Goal: Find specific page/section: Find specific page/section

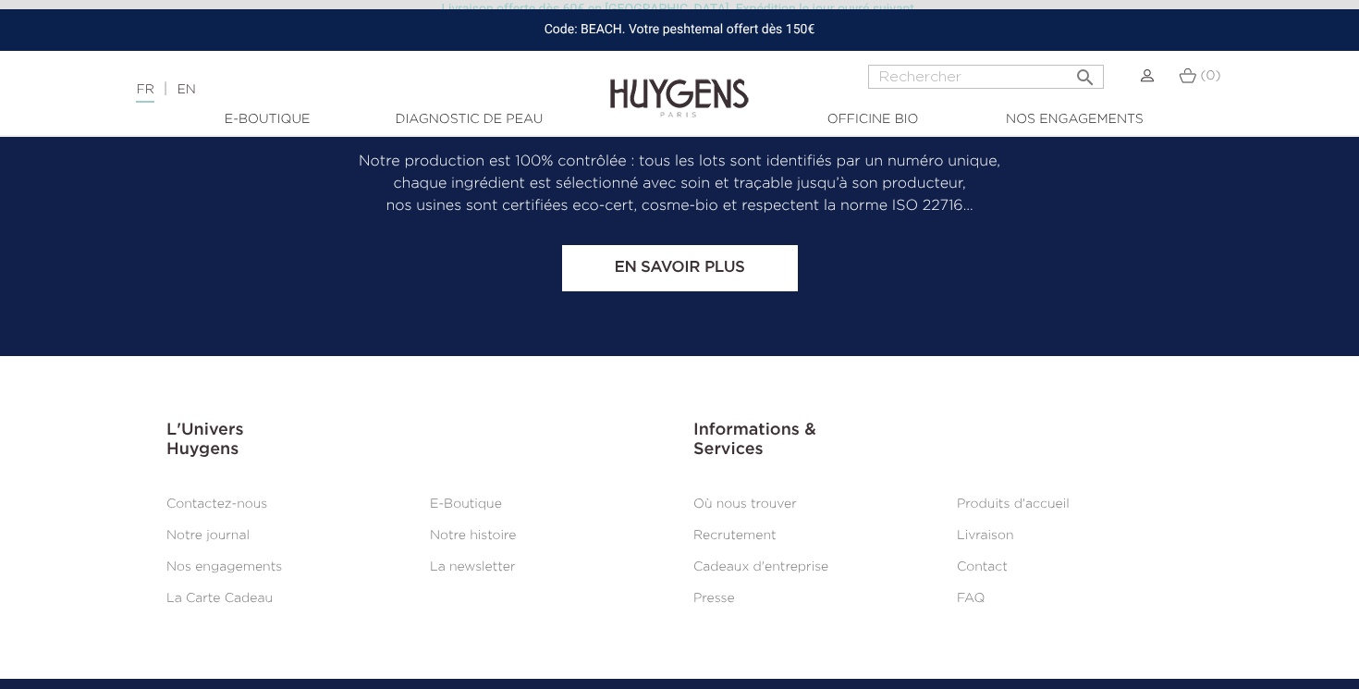
scroll to position [7716, 0]
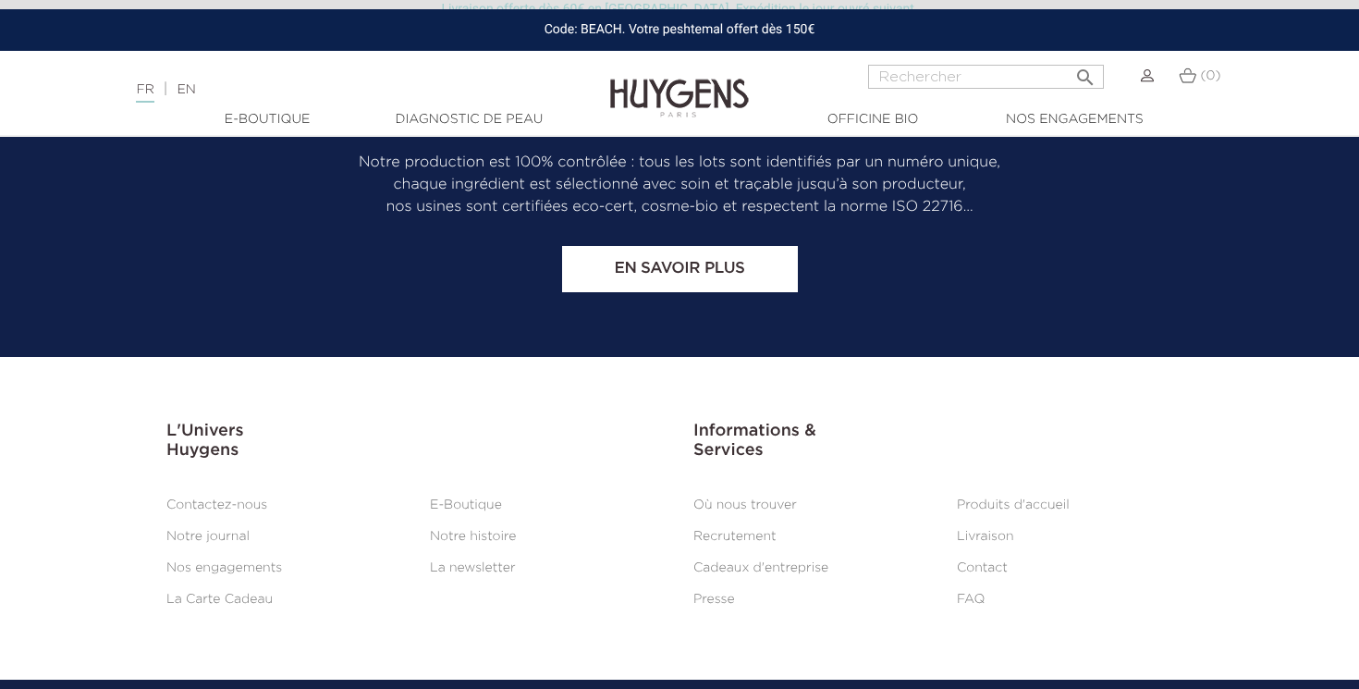
click at [746, 530] on link "Recrutement" at bounding box center [734, 536] width 83 height 13
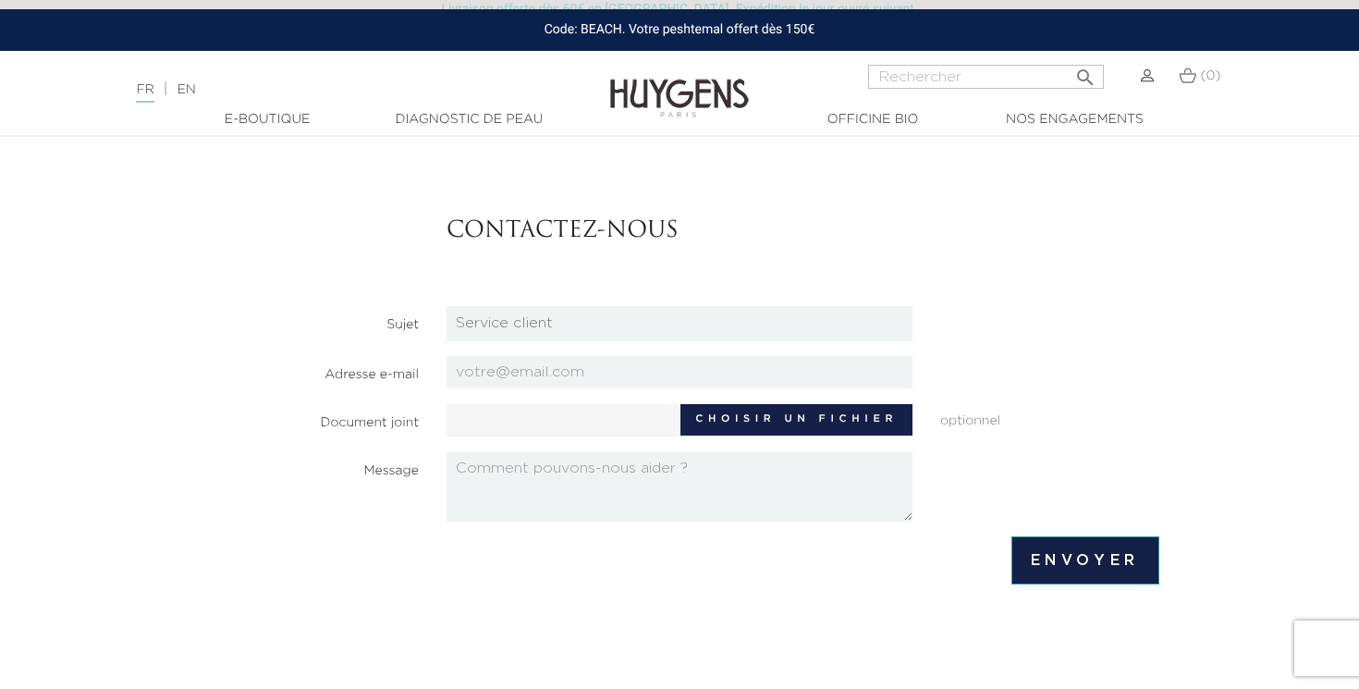
scroll to position [103, 0]
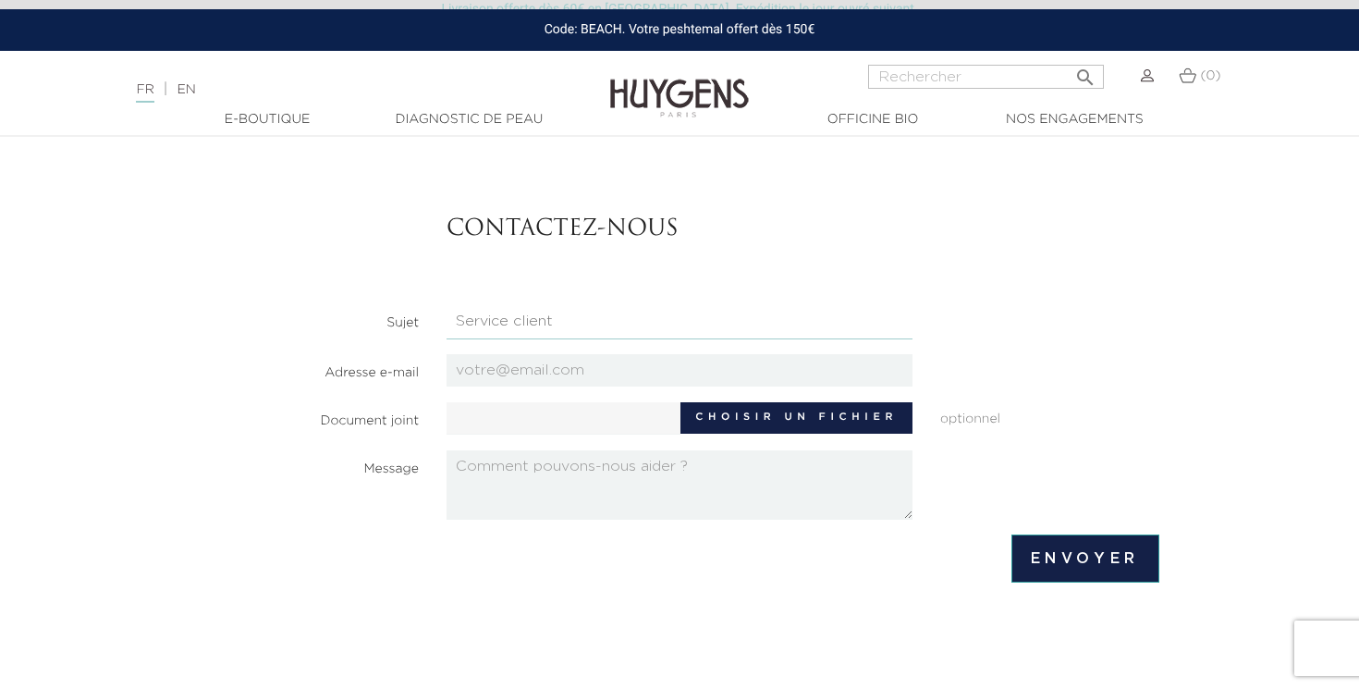
select select "3"
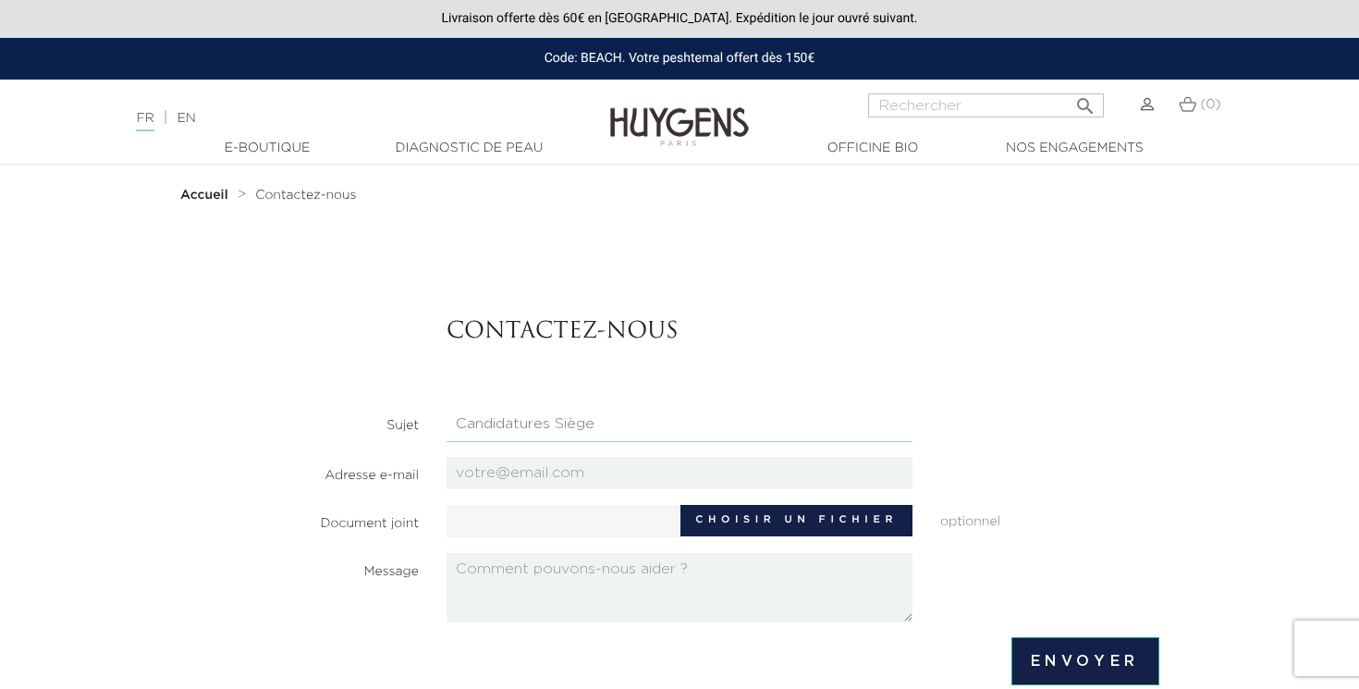
scroll to position [0, 0]
click at [694, 130] on img at bounding box center [679, 113] width 139 height 71
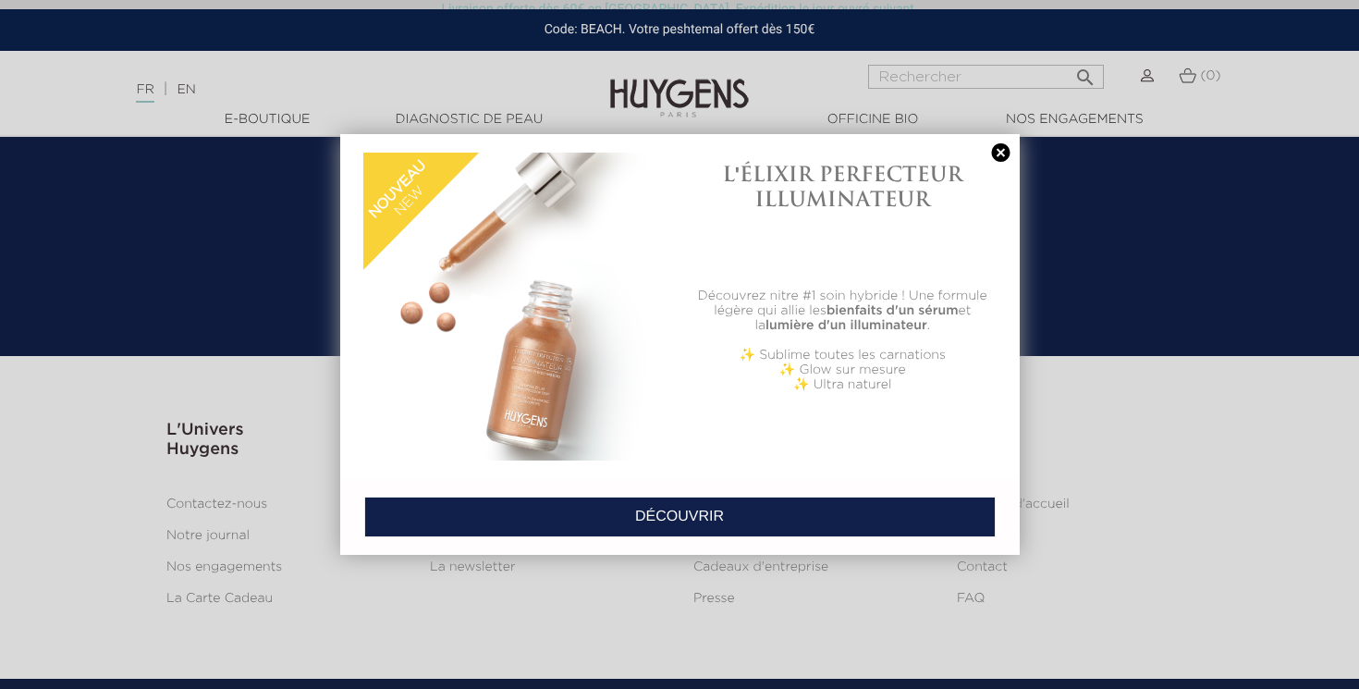
scroll to position [7716, 0]
click at [999, 152] on link at bounding box center [1001, 152] width 26 height 19
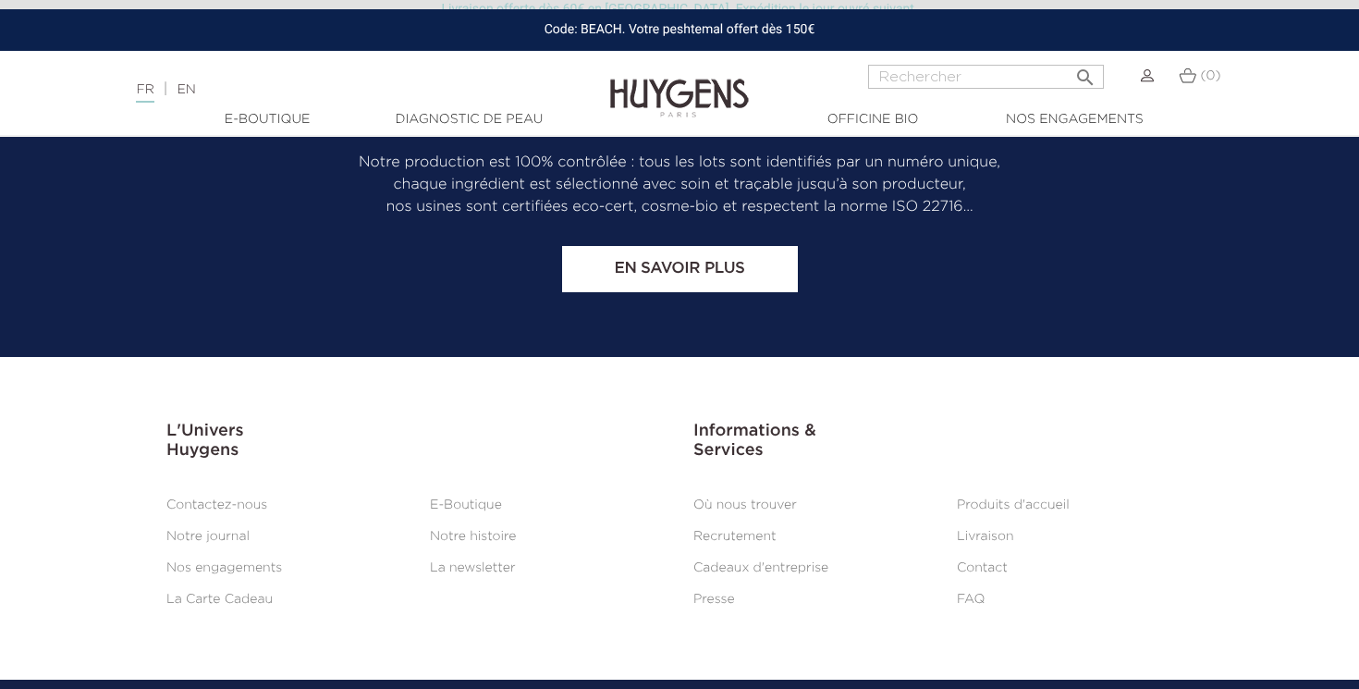
click at [715, 530] on link "Recrutement" at bounding box center [734, 536] width 83 height 13
